Goal: Find specific page/section: Find specific page/section

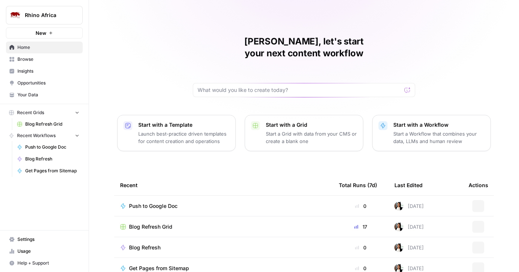
drag, startPoint x: 0, startPoint y: 0, endPoint x: 39, endPoint y: 73, distance: 83.1
click at [39, 73] on span "Insights" at bounding box center [48, 71] width 62 height 7
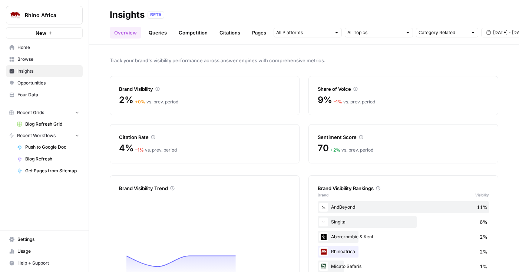
click at [155, 35] on link "Queries" at bounding box center [157, 33] width 27 height 12
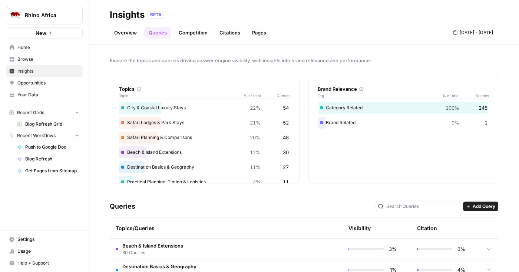
click at [49, 85] on span "Opportunities" at bounding box center [48, 83] width 62 height 7
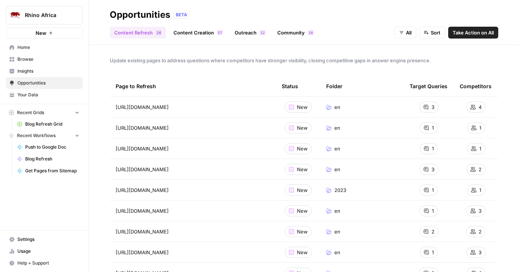
click at [45, 70] on span "Insights" at bounding box center [48, 71] width 62 height 7
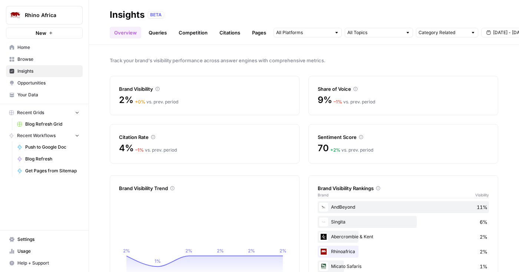
click at [161, 34] on link "Queries" at bounding box center [157, 33] width 27 height 12
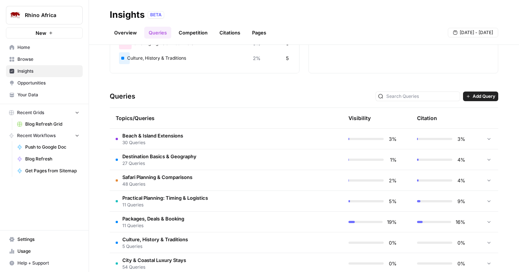
scroll to position [165, 0]
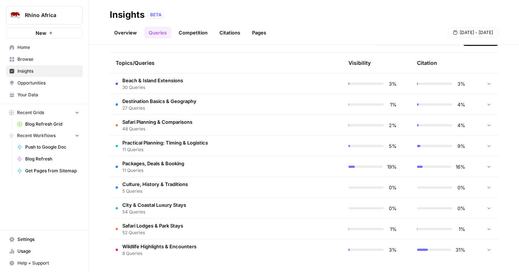
click at [47, 10] on button "Rhino Africa" at bounding box center [44, 15] width 77 height 19
type input "policy"
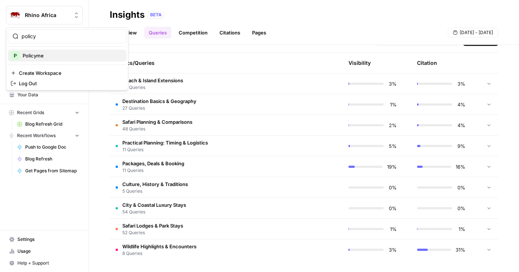
click at [64, 56] on span "Policyme" at bounding box center [72, 55] width 98 height 7
